Goal: Find specific page/section: Find specific page/section

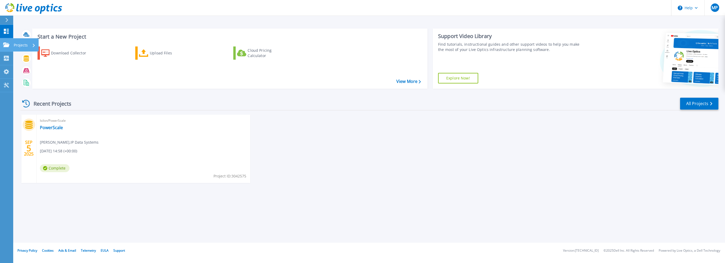
click at [8, 44] on icon at bounding box center [6, 45] width 6 height 4
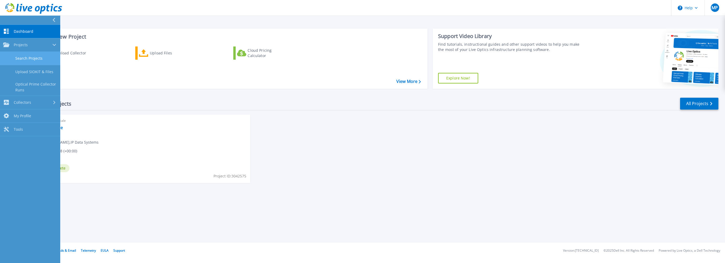
click at [22, 58] on link "Search Projects" at bounding box center [30, 58] width 60 height 13
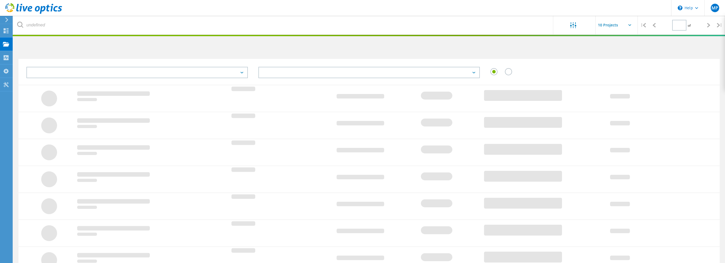
type input "1"
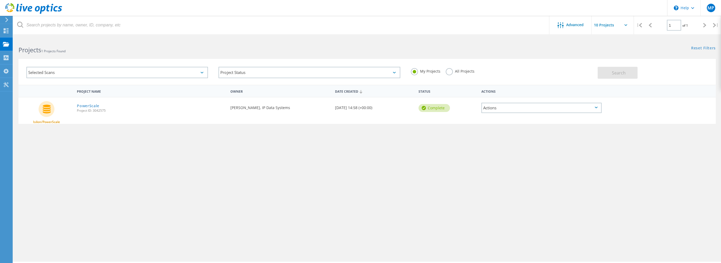
click at [82, 70] on div "Selected Scans" at bounding box center [117, 72] width 182 height 11
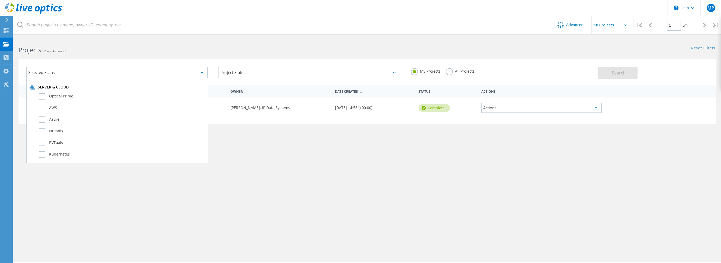
click at [247, 64] on div "Project Status In Progress Complete Published Anonymous Archived Error" at bounding box center [309, 73] width 192 height 22
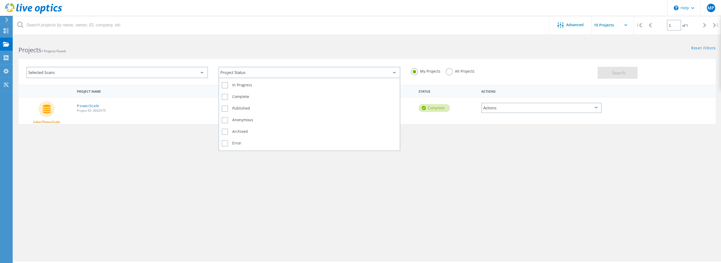
click at [245, 70] on div "Project Status" at bounding box center [310, 72] width 182 height 11
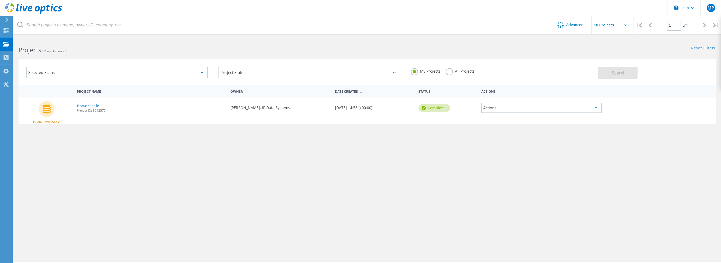
click at [219, 11] on header "\n Help Explore Helpful Articles Contact Support MP End User Matthew Pitera mat…" at bounding box center [360, 8] width 721 height 16
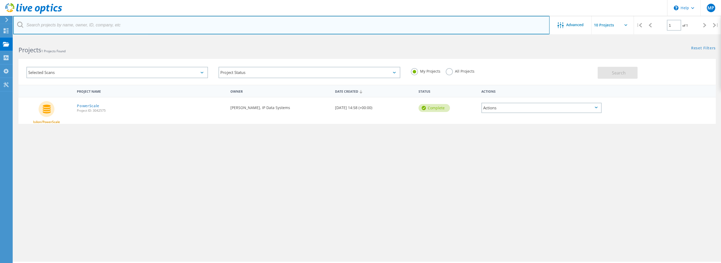
click at [127, 30] on input "text" at bounding box center [281, 25] width 536 height 18
paste input "3043089"
type input "3043089"
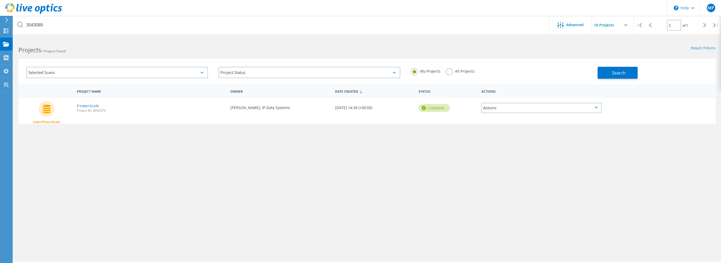
click at [448, 72] on label "All Projects" at bounding box center [460, 70] width 29 height 5
click at [0, 0] on input "All Projects" at bounding box center [0, 0] width 0 height 0
drag, startPoint x: 611, startPoint y: 72, endPoint x: 579, endPoint y: 69, distance: 31.8
click at [611, 72] on button "Search" at bounding box center [618, 73] width 40 height 12
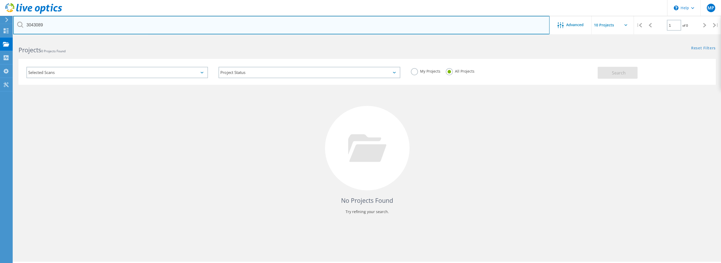
click at [49, 22] on input "3043089" at bounding box center [281, 25] width 536 height 18
drag, startPoint x: 48, startPoint y: 23, endPoint x: 5, endPoint y: 28, distance: 42.8
click at [5, 38] on div "\n Help Explore Helpful Articles Contact Support MP End User Matthew Pitera mat…" at bounding box center [360, 157] width 721 height 239
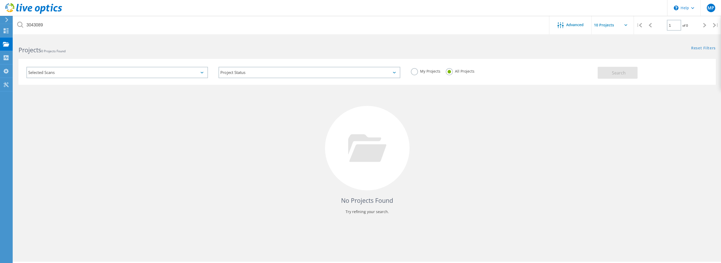
click at [20, 24] on icon at bounding box center [20, 25] width 6 height 6
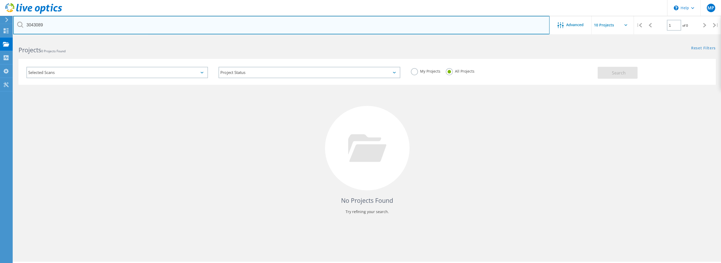
click at [51, 24] on input "3043089" at bounding box center [281, 25] width 536 height 18
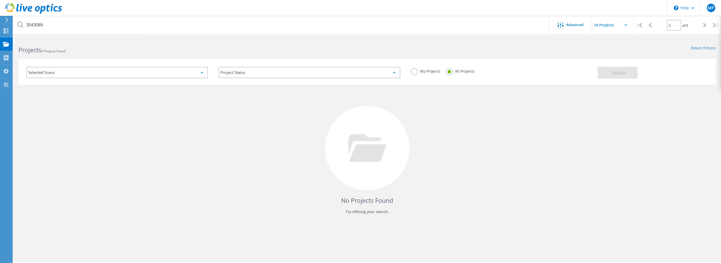
click at [611, 22] on input "text" at bounding box center [618, 25] width 53 height 18
click at [581, 28] on div "Advanced" at bounding box center [570, 25] width 42 height 7
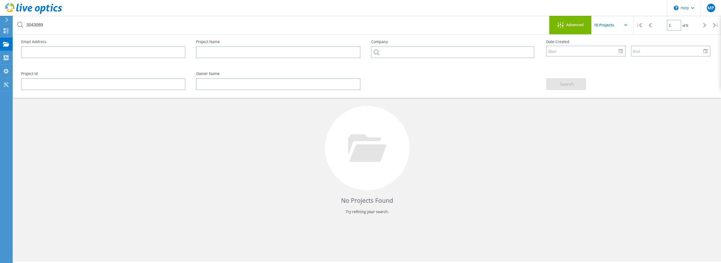
click at [559, 25] on icon at bounding box center [560, 25] width 6 height 6
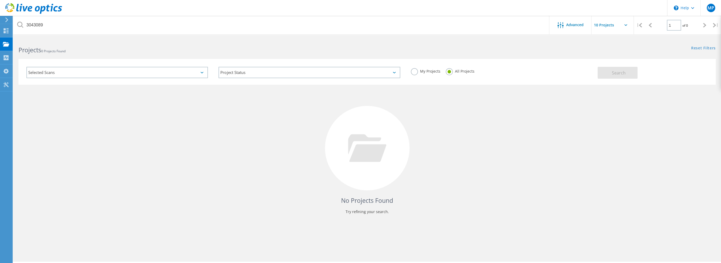
click at [161, 75] on div "Selected Scans" at bounding box center [117, 72] width 182 height 11
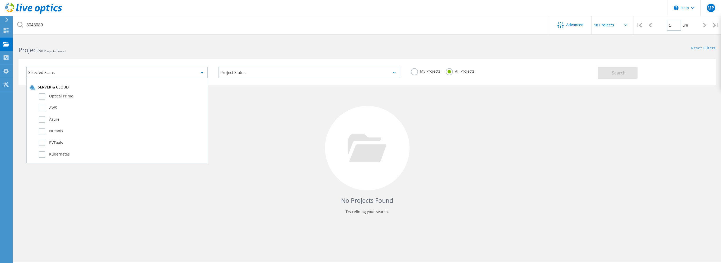
click at [160, 75] on div "Selected Scans" at bounding box center [117, 72] width 182 height 11
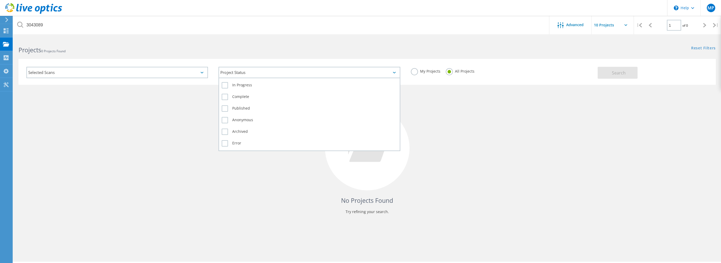
click at [276, 72] on div "Project Status" at bounding box center [310, 72] width 182 height 11
click at [265, 72] on div "Project Status" at bounding box center [310, 72] width 182 height 11
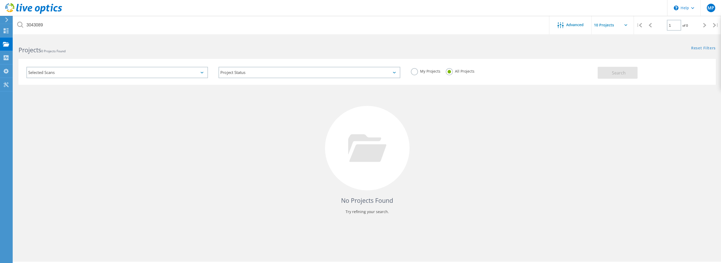
click at [407, 73] on div "My Projects All Projects" at bounding box center [502, 72] width 192 height 20
click at [415, 72] on label "My Projects" at bounding box center [426, 70] width 30 height 5
click at [0, 0] on input "My Projects" at bounding box center [0, 0] width 0 height 0
drag, startPoint x: 620, startPoint y: 76, endPoint x: 613, endPoint y: 75, distance: 6.7
click at [619, 76] on button "Search" at bounding box center [618, 73] width 40 height 12
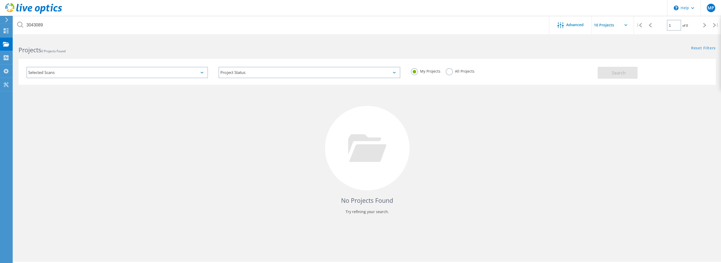
click at [448, 75] on div "All Projects" at bounding box center [460, 72] width 29 height 8
click at [449, 73] on label "All Projects" at bounding box center [460, 70] width 29 height 5
click at [0, 0] on input "All Projects" at bounding box center [0, 0] width 0 height 0
drag, startPoint x: 624, startPoint y: 73, endPoint x: 570, endPoint y: 77, distance: 54.6
click at [624, 73] on span "Search" at bounding box center [619, 73] width 14 height 6
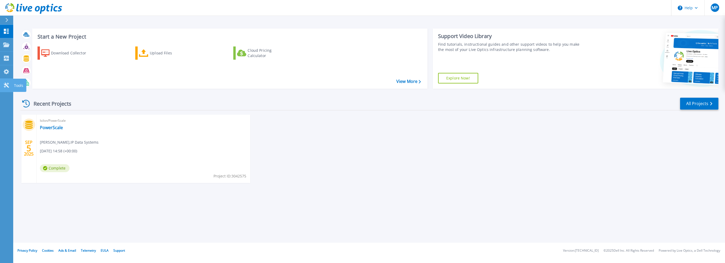
click at [8, 86] on icon at bounding box center [6, 85] width 6 height 5
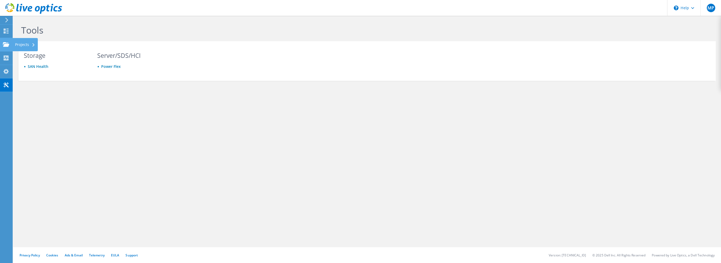
click at [15, 45] on div "Projects" at bounding box center [24, 44] width 25 height 13
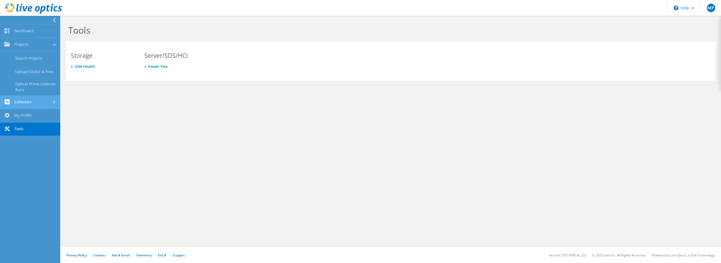
click at [34, 98] on link "Collectors" at bounding box center [30, 102] width 60 height 13
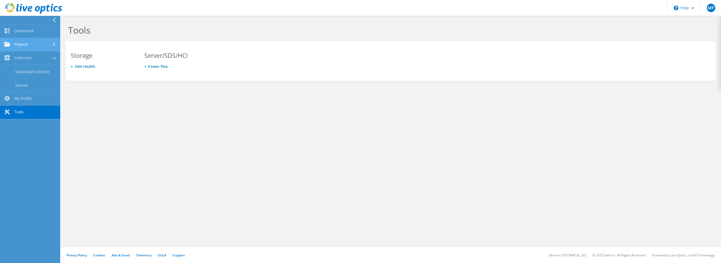
click at [42, 46] on link "Projects" at bounding box center [30, 44] width 60 height 13
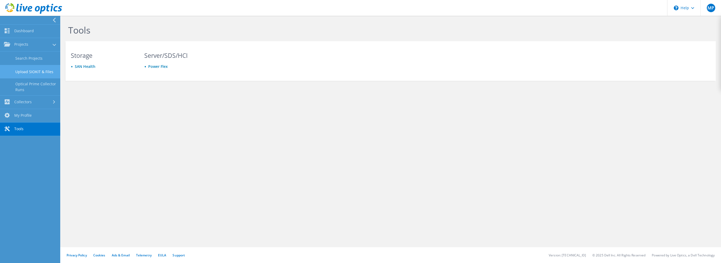
click at [32, 72] on link "Upload SIOKIT & Files" at bounding box center [30, 71] width 60 height 13
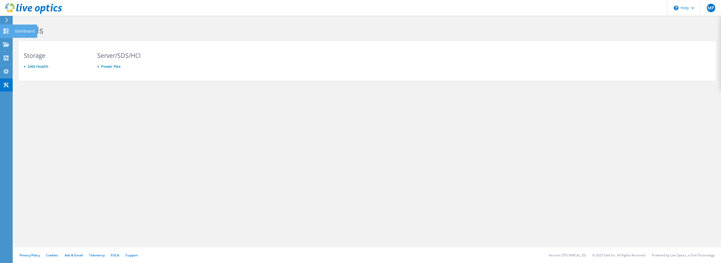
click at [7, 29] on use at bounding box center [6, 31] width 5 height 5
